Goal: Task Accomplishment & Management: Use online tool/utility

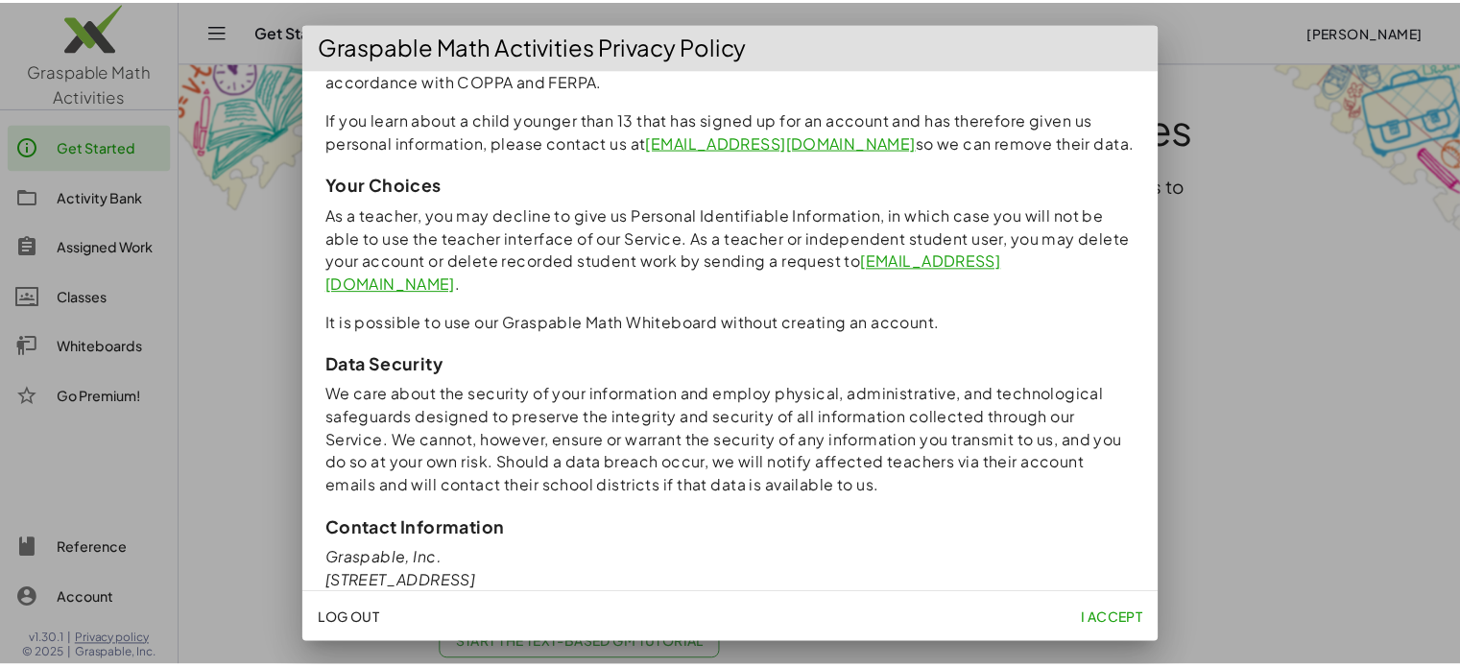
scroll to position [1728, 0]
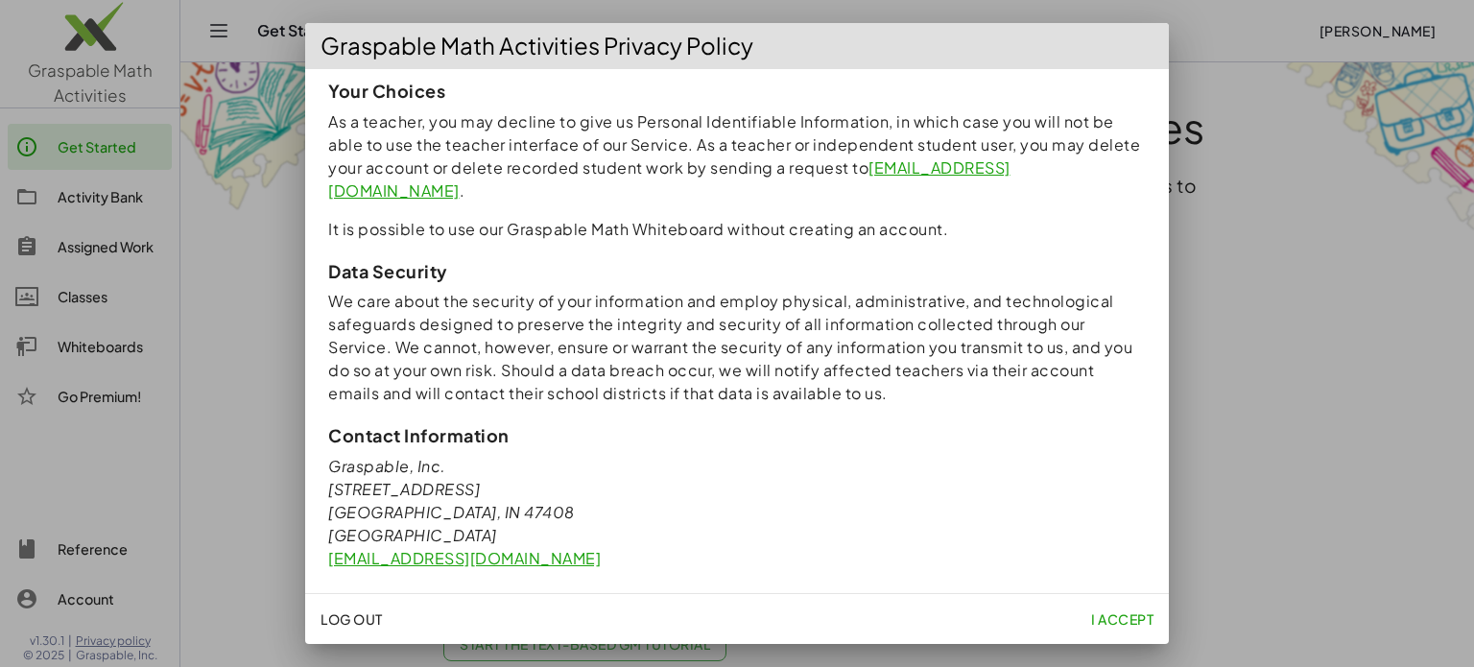
click at [1107, 624] on span "I accept" at bounding box center [1122, 618] width 62 height 17
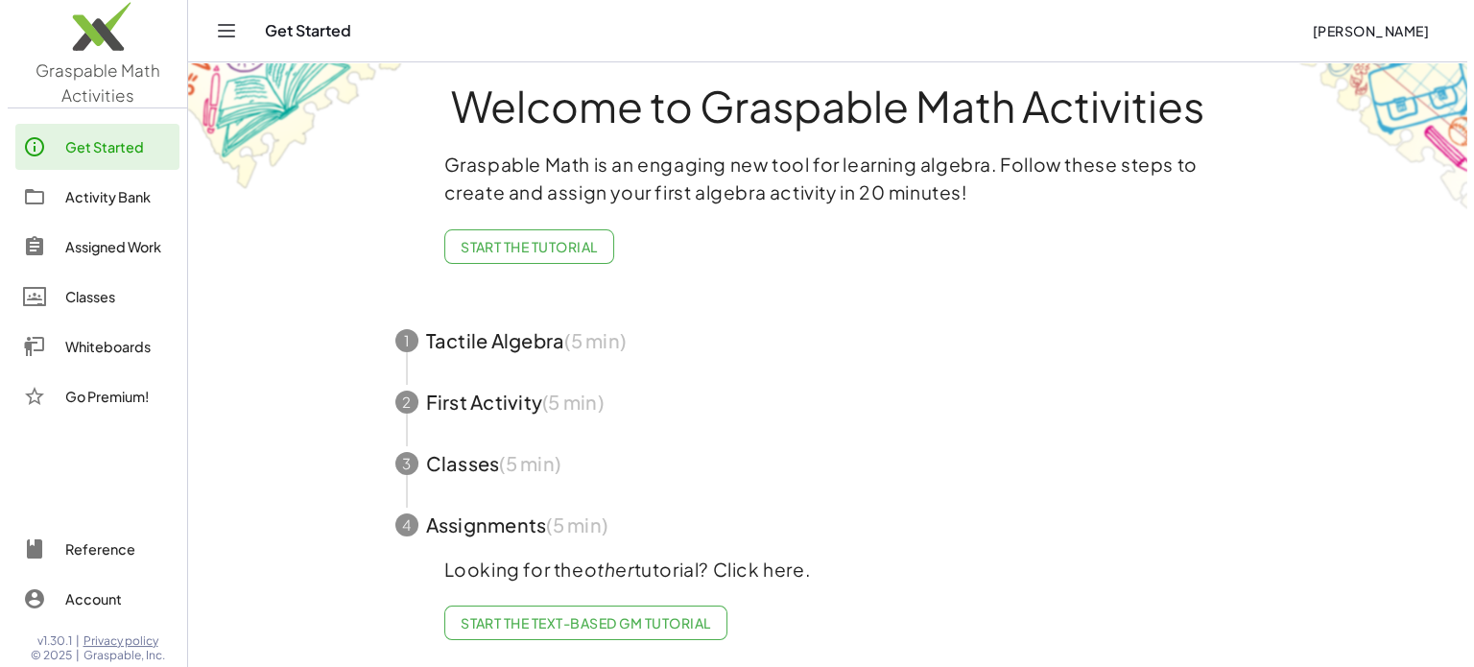
scroll to position [0, 0]
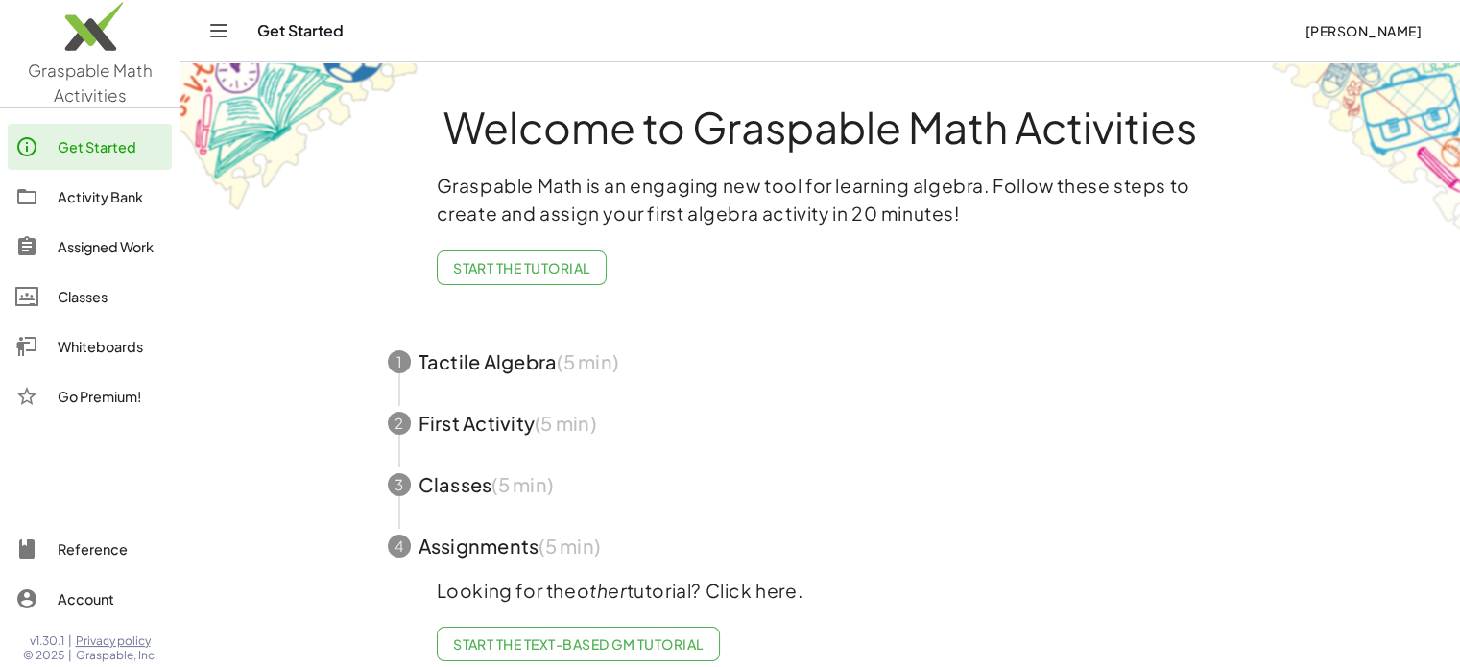
click at [129, 204] on div "Activity Bank" at bounding box center [111, 196] width 107 height 23
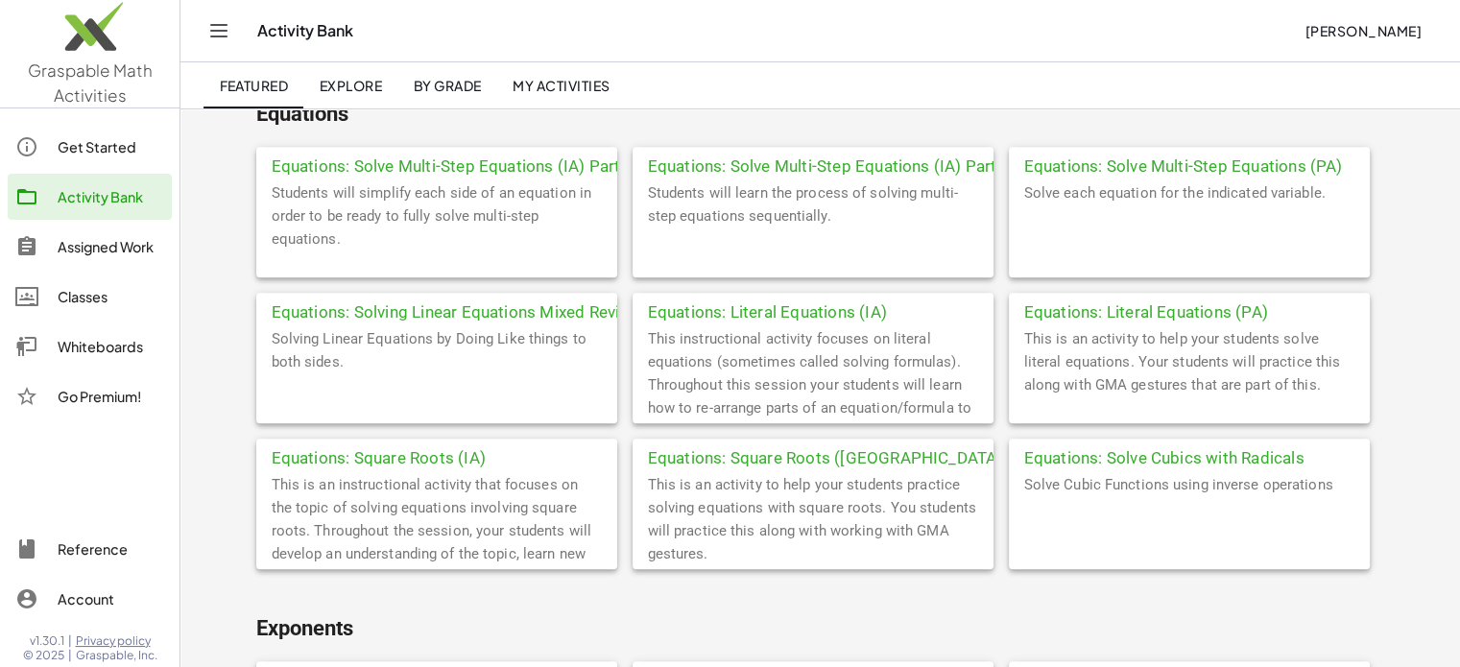
scroll to position [1152, 0]
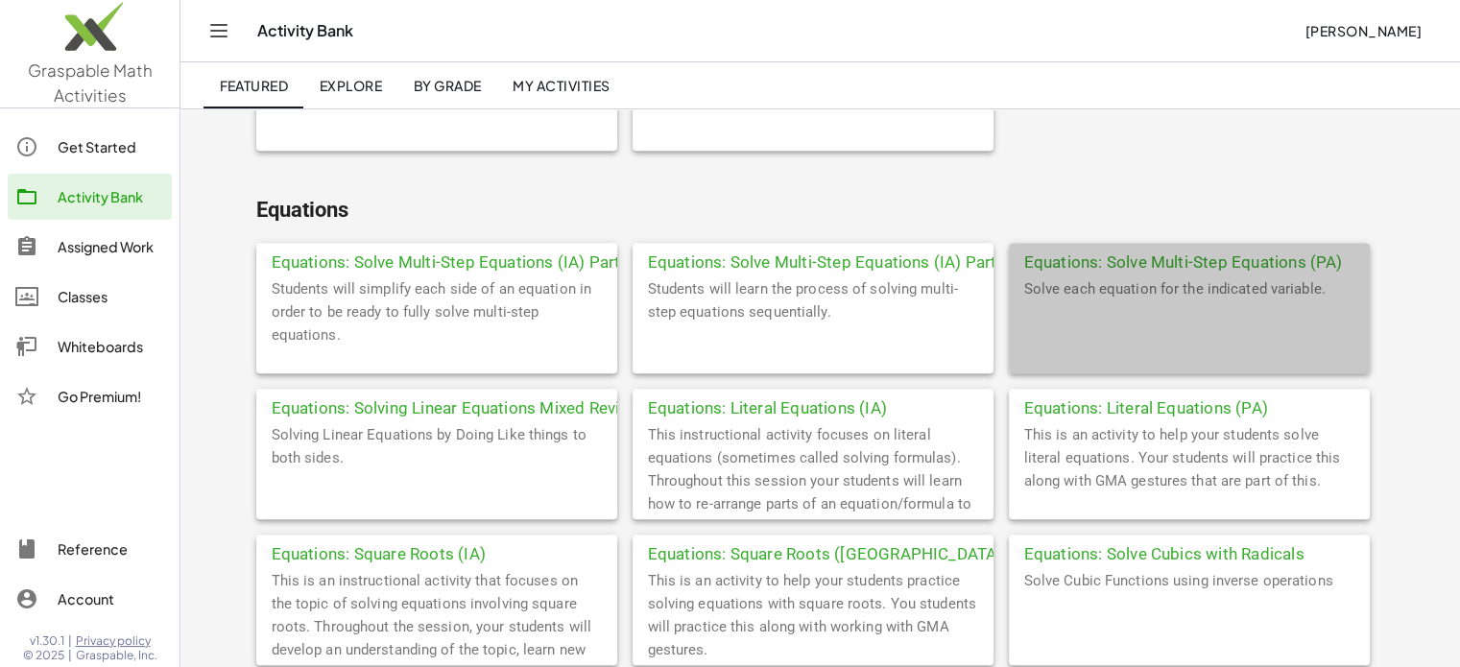
click at [1075, 273] on div "Equations: Solve Multi-Step Equations (PA)" at bounding box center [1189, 260] width 361 height 35
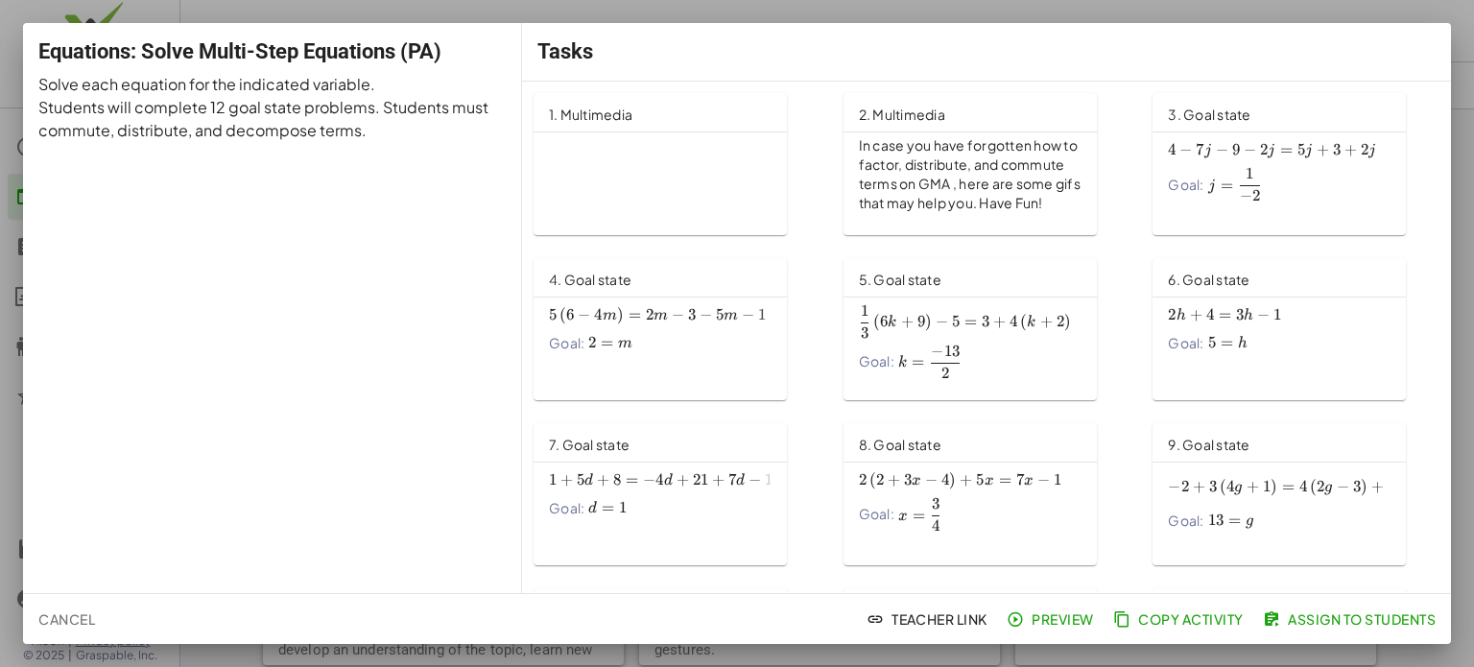
click at [1341, 614] on span "Assign to Students" at bounding box center [1351, 618] width 169 height 17
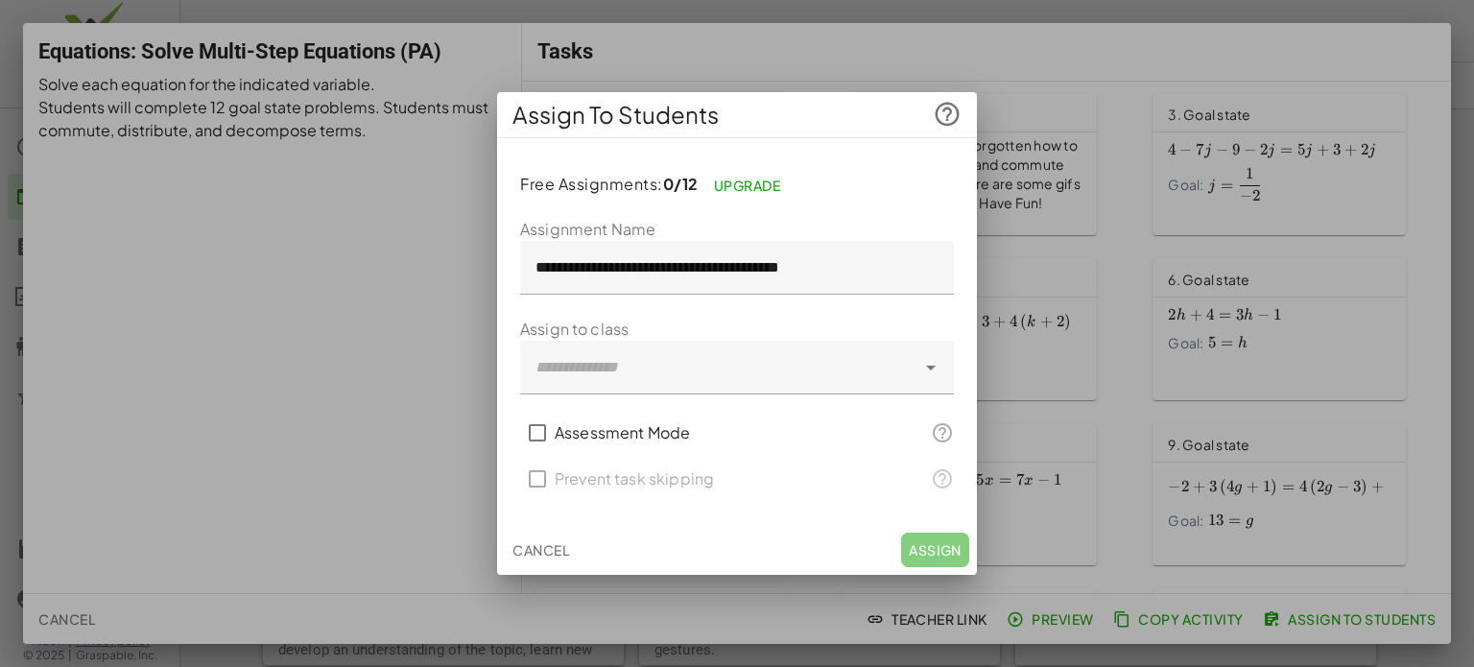
click at [545, 549] on span "Cancel" at bounding box center [541, 549] width 57 height 17
